Goal: Task Accomplishment & Management: Use online tool/utility

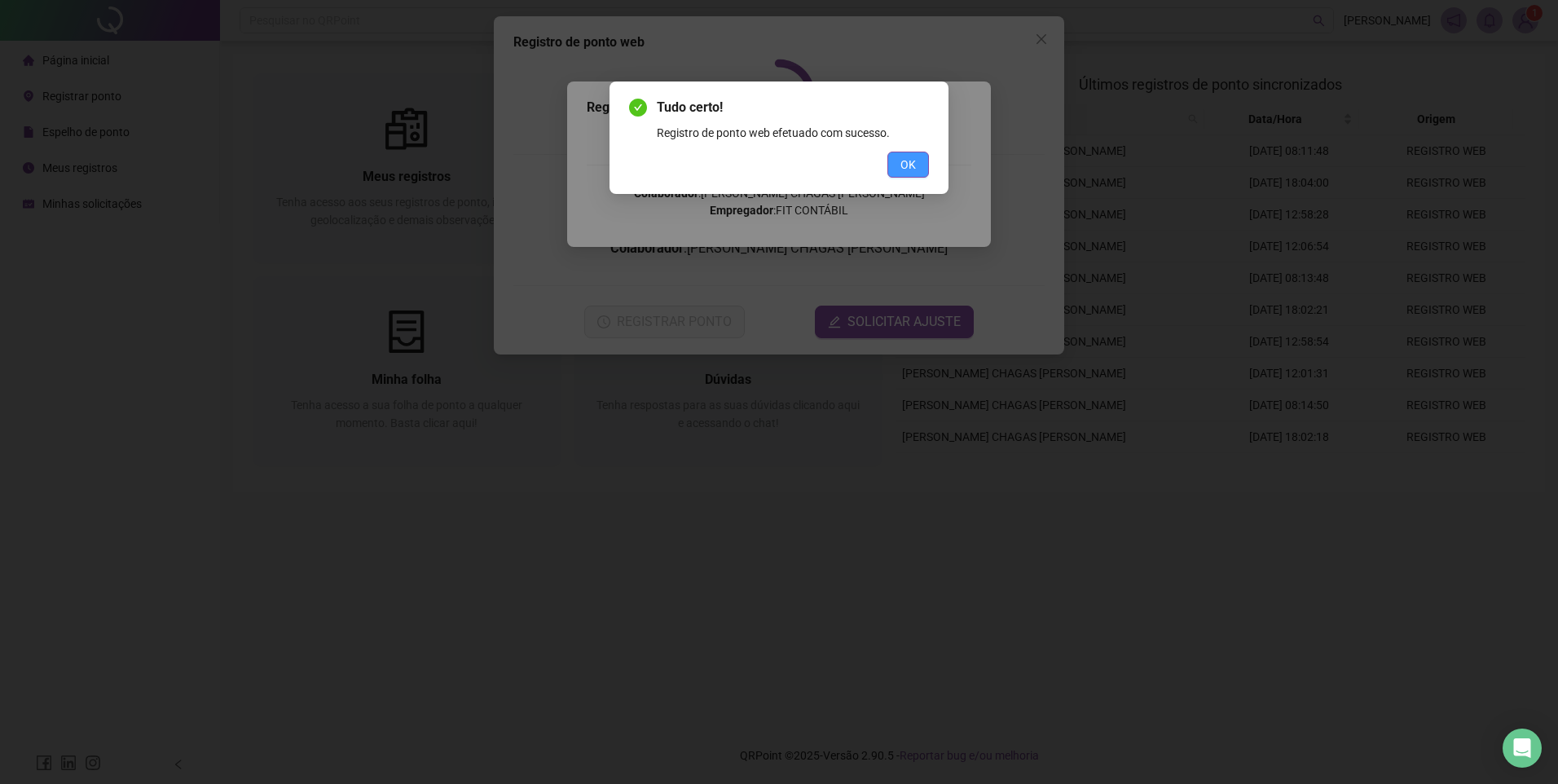
click at [906, 162] on span "OK" at bounding box center [909, 165] width 16 height 18
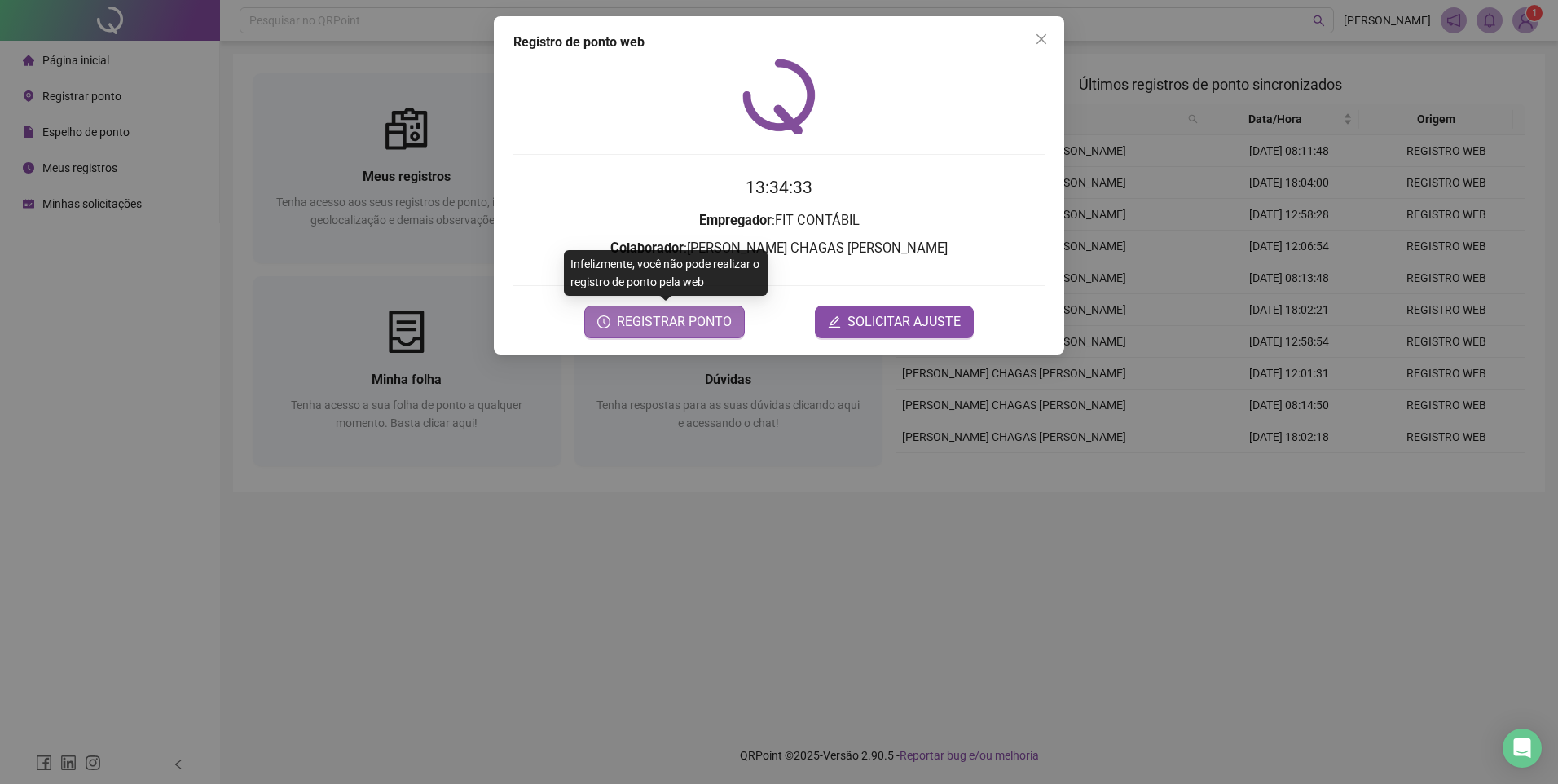
click at [624, 309] on button "REGISTRAR PONTO" at bounding box center [665, 321] width 160 height 32
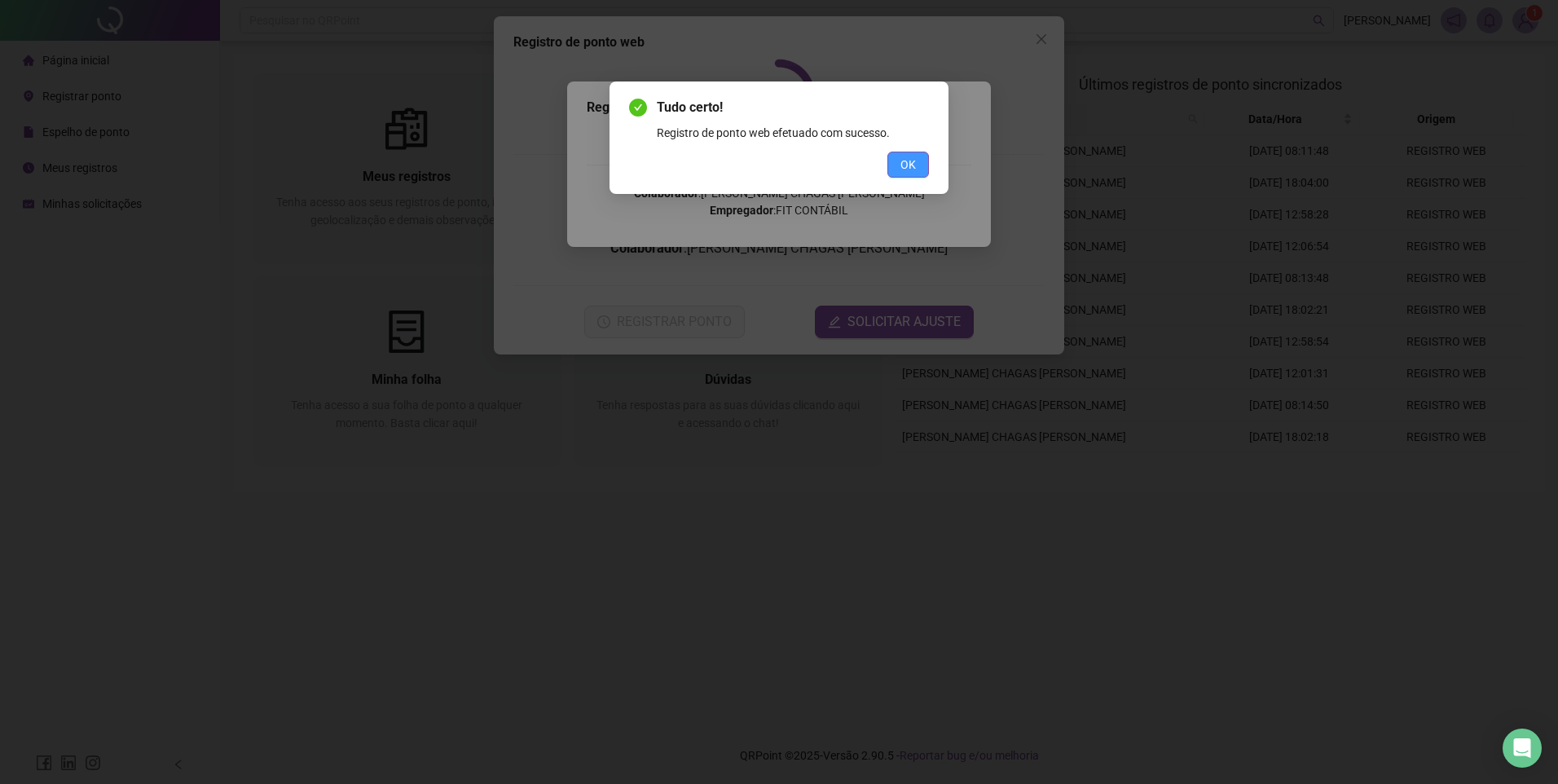
drag, startPoint x: 910, startPoint y: 160, endPoint x: 942, endPoint y: 114, distance: 56.0
click at [911, 160] on span "OK" at bounding box center [909, 165] width 16 height 18
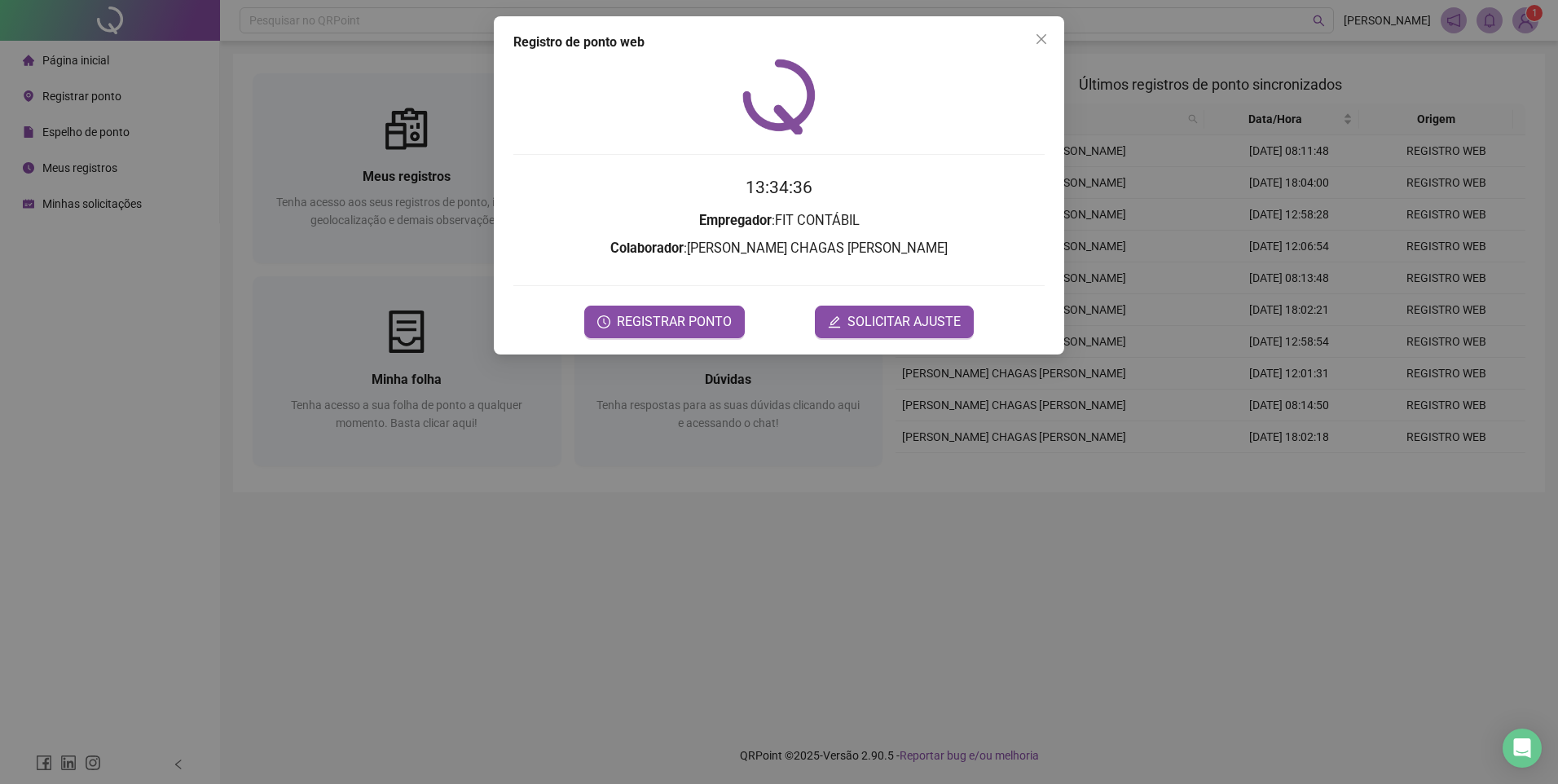
click at [1043, 37] on icon "close" at bounding box center [1041, 38] width 10 height 10
